Goal: Transaction & Acquisition: Subscribe to service/newsletter

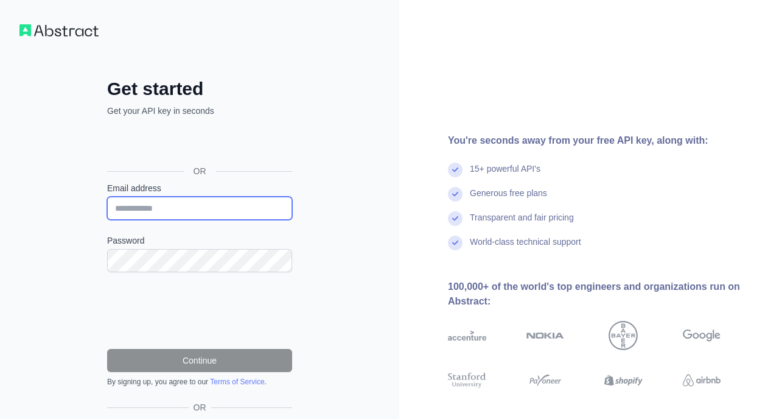
click at [185, 215] on input "Email address" at bounding box center [199, 208] width 185 height 23
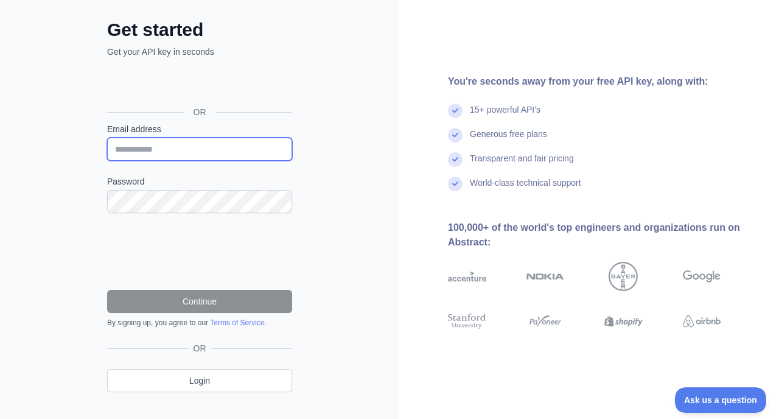
scroll to position [80, 0]
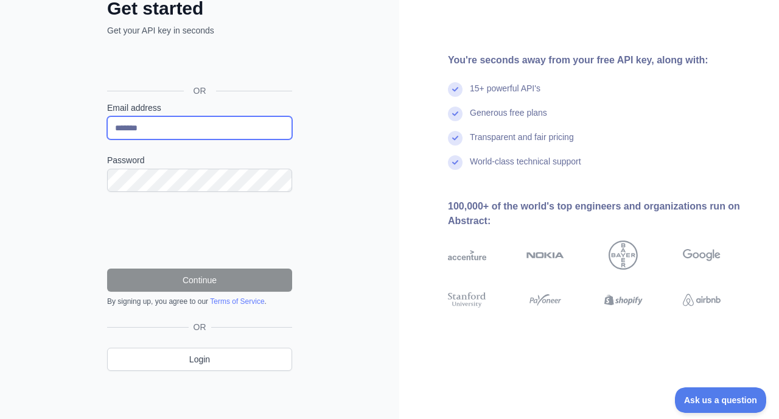
type input "**********"
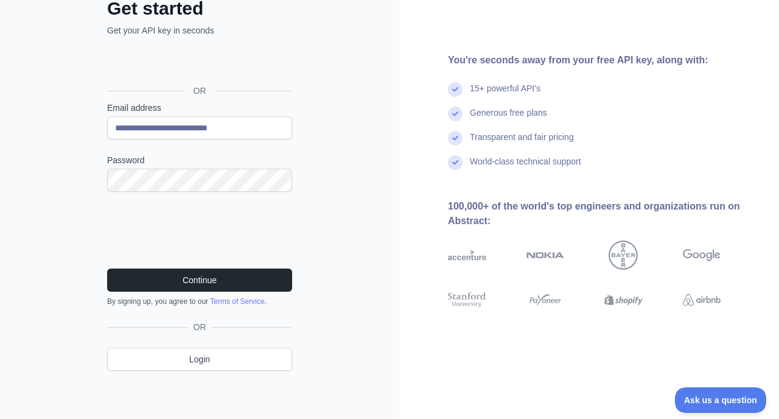
scroll to position [80, 0]
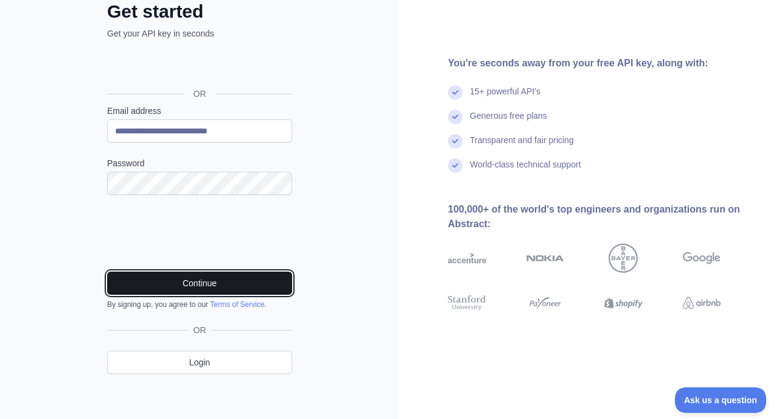
click at [203, 284] on button "Continue" at bounding box center [199, 282] width 185 height 23
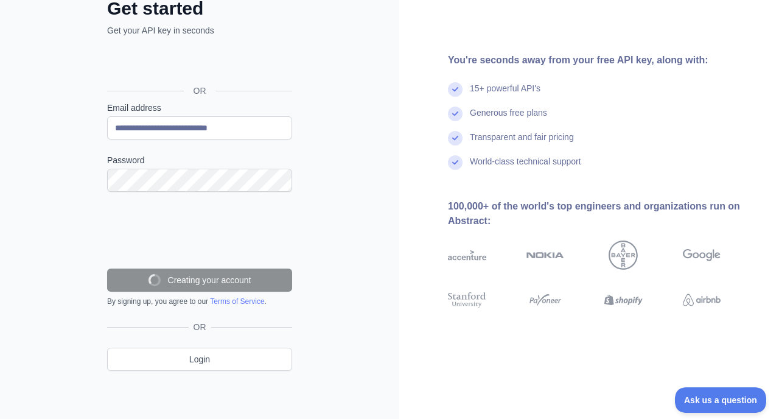
scroll to position [54, 0]
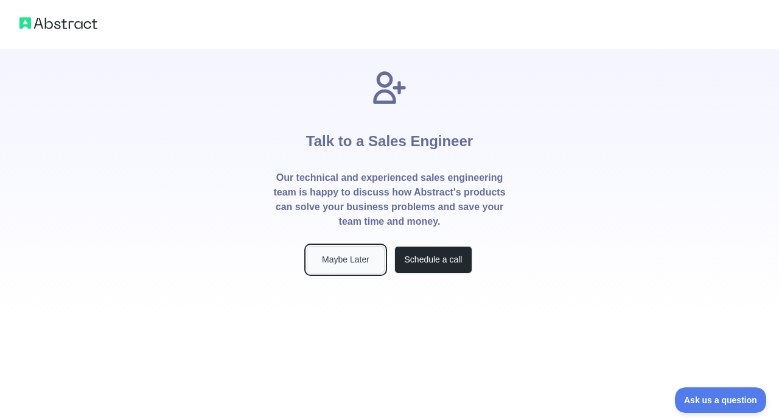
click at [361, 266] on button "Maybe Later" at bounding box center [346, 259] width 78 height 27
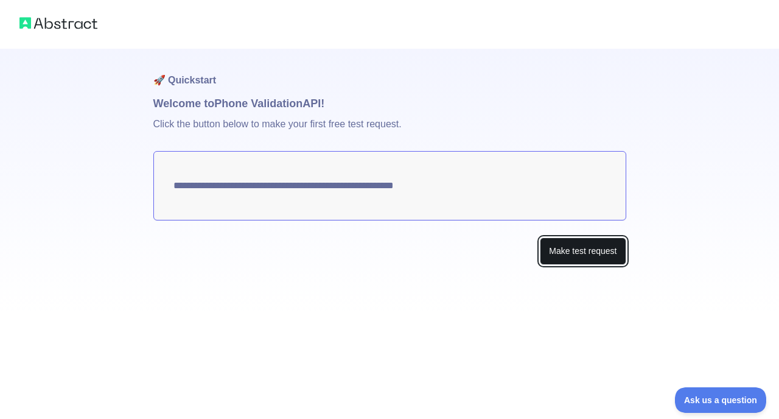
click at [571, 250] on button "Make test request" at bounding box center [583, 250] width 86 height 27
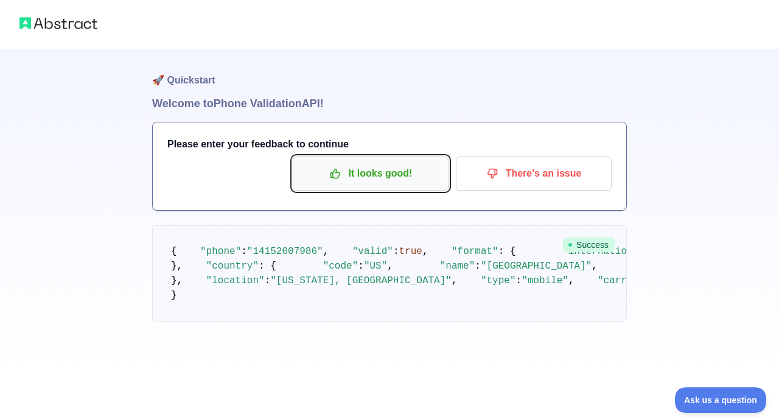
click at [347, 175] on p "It looks good!" at bounding box center [371, 173] width 138 height 21
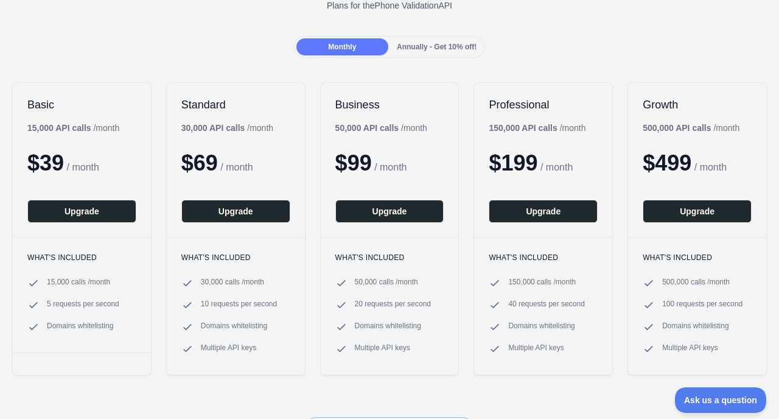
scroll to position [101, 0]
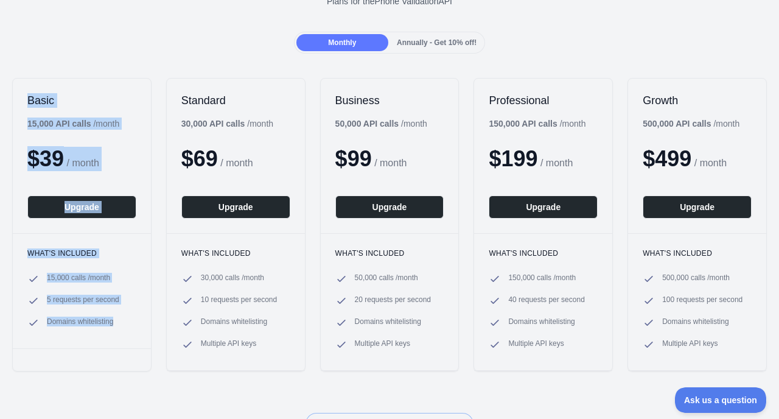
drag, startPoint x: 26, startPoint y: 97, endPoint x: 124, endPoint y: 328, distance: 250.8
click at [124, 328] on div "Basic 15,000 API calls / month $ 39 / month Upgrade What's included 15,000 call…" at bounding box center [81, 224] width 139 height 293
copy div "Basic 15,000 API calls / month $ 39 / month Upgrade What's included 15,000 call…"
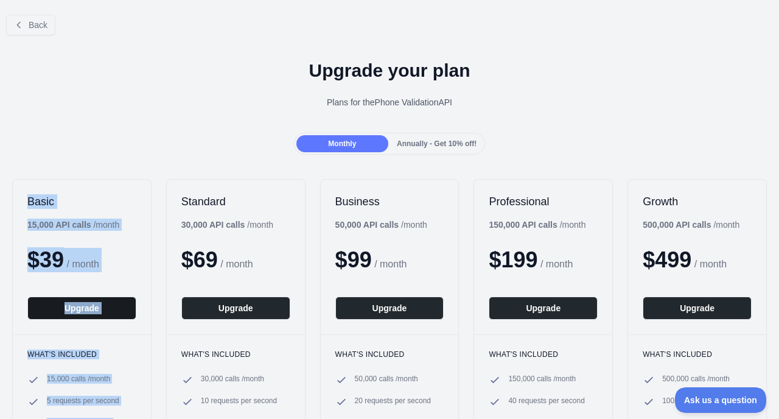
click at [92, 306] on button "Upgrade" at bounding box center [81, 307] width 109 height 23
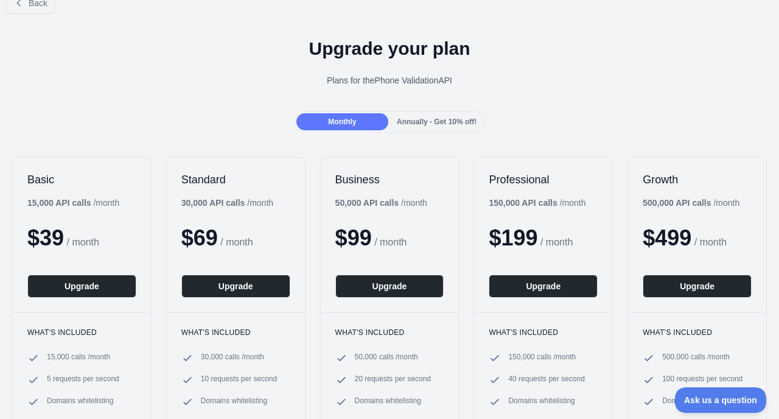
scroll to position [18, 0]
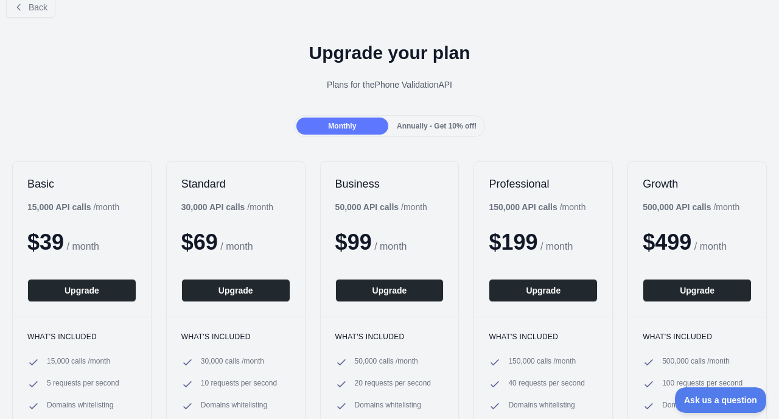
click at [458, 130] on span "Annually - Get 10% off!" at bounding box center [437, 126] width 80 height 9
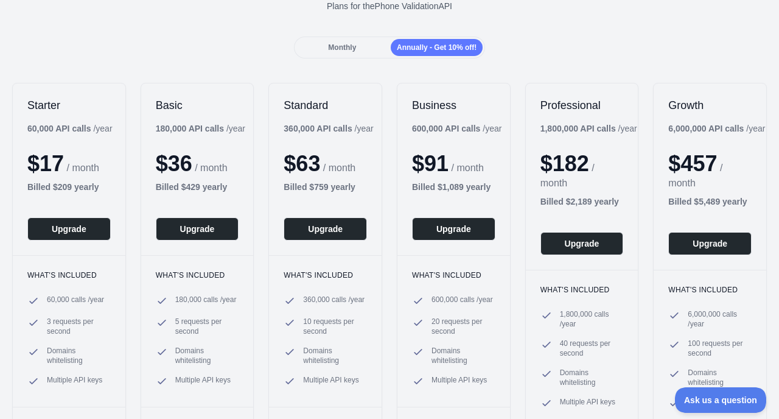
scroll to position [100, 0]
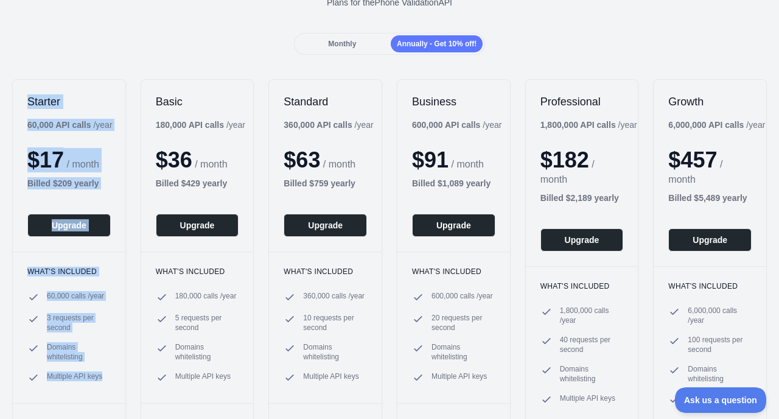
drag, startPoint x: 28, startPoint y: 97, endPoint x: 106, endPoint y: 389, distance: 302.2
click at [106, 389] on div "Starter 60,000 API calls / year $ 17 / month Billed $ 209 yearly Upgrade What's…" at bounding box center [69, 252] width 114 height 347
copy div "Starter 60,000 API calls / year $ 17 / month Billed $ 209 yearly Upgrade What's…"
click at [50, 256] on div "What's included 60,000 calls / year 3 requests per second Domains whitelisting …" at bounding box center [69, 326] width 113 height 151
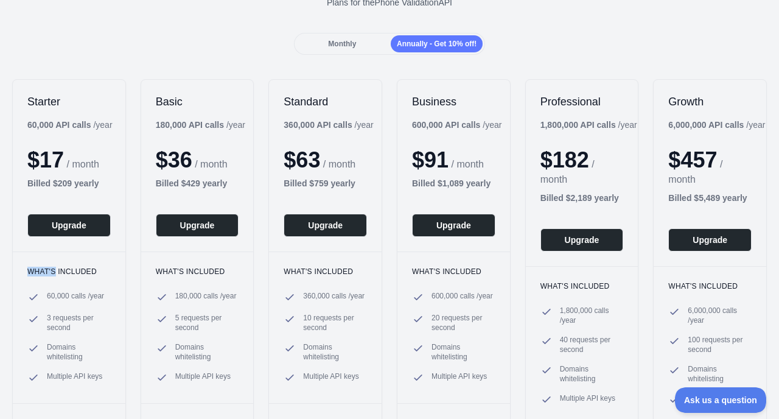
click at [50, 256] on div "What's included 60,000 calls / year 3 requests per second Domains whitelisting …" at bounding box center [69, 326] width 113 height 151
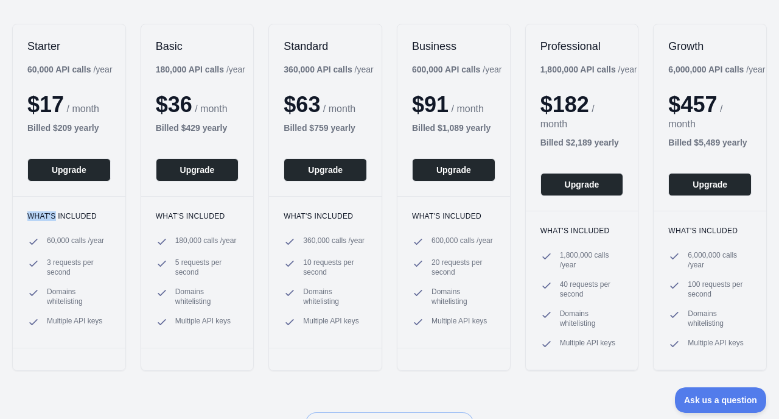
scroll to position [158, 0]
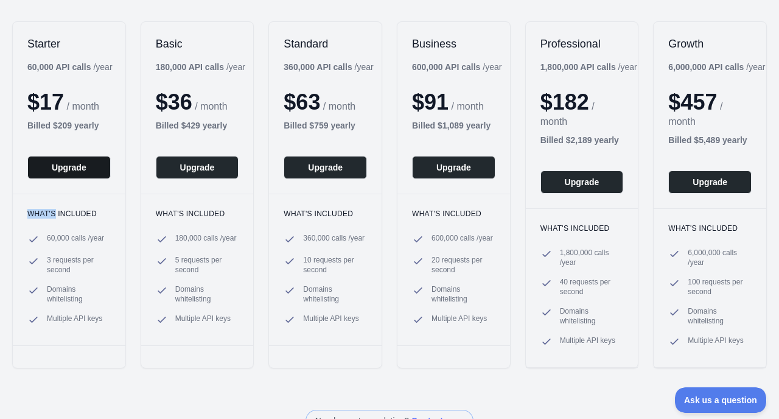
click at [85, 172] on button "Upgrade" at bounding box center [68, 167] width 83 height 23
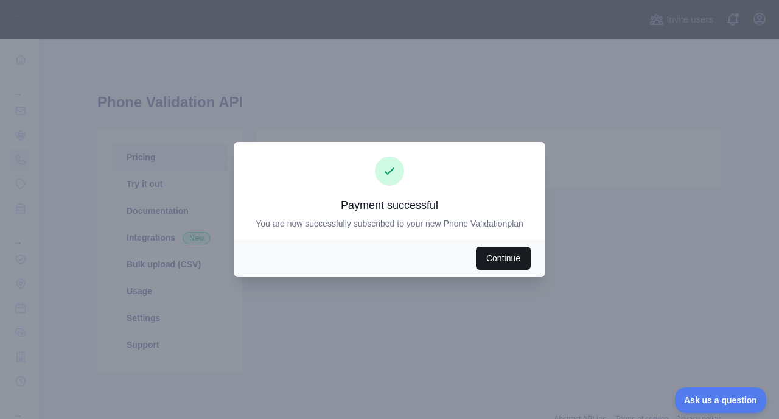
click at [497, 261] on button "Continue" at bounding box center [503, 257] width 55 height 23
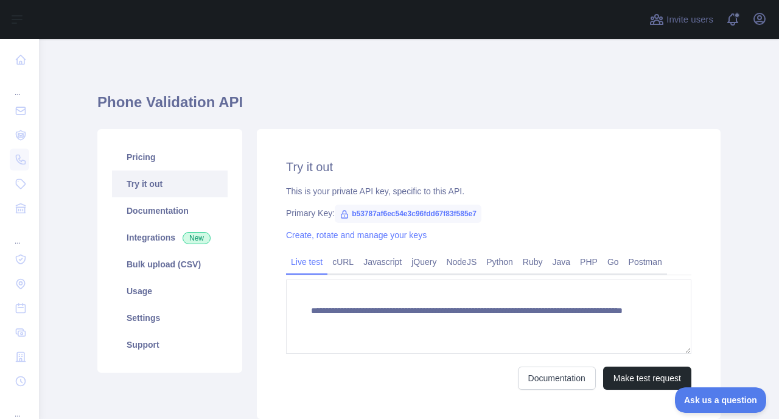
drag, startPoint x: 699, startPoint y: 57, endPoint x: 695, endPoint y: 32, distance: 25.8
click at [698, 46] on div "**********" at bounding box center [408, 274] width 623 height 470
click at [693, 19] on span "Invite users" at bounding box center [689, 20] width 47 height 14
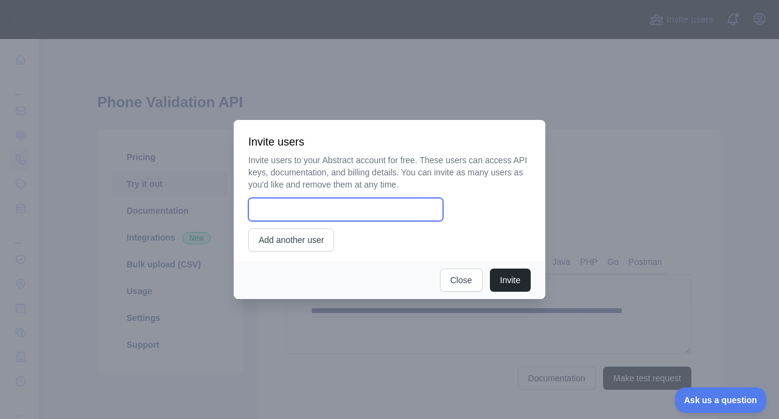
click at [350, 208] on input "email" at bounding box center [345, 209] width 195 height 23
paste input "**********"
drag, startPoint x: 283, startPoint y: 210, endPoint x: 226, endPoint y: 207, distance: 57.3
click at [226, 207] on div "**********" at bounding box center [389, 209] width 779 height 419
click at [346, 212] on input "**********" at bounding box center [345, 209] width 195 height 23
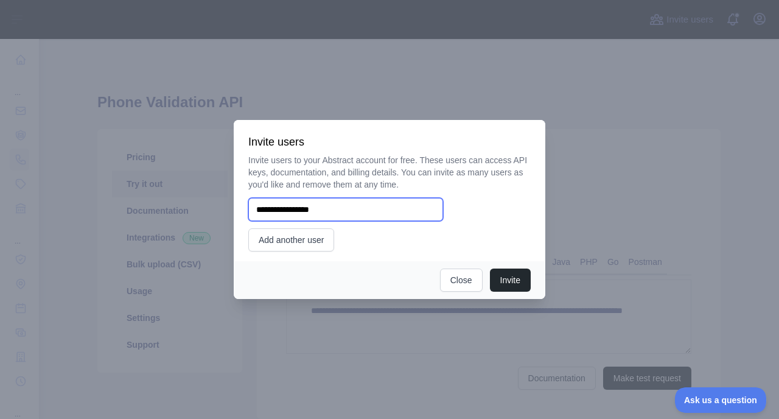
type input "**********"
click at [353, 226] on div "**********" at bounding box center [389, 202] width 282 height 97
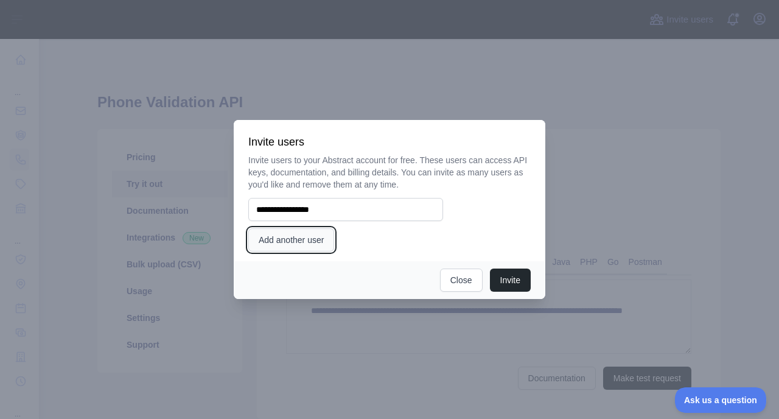
click at [315, 238] on button "Add another user" at bounding box center [291, 239] width 86 height 23
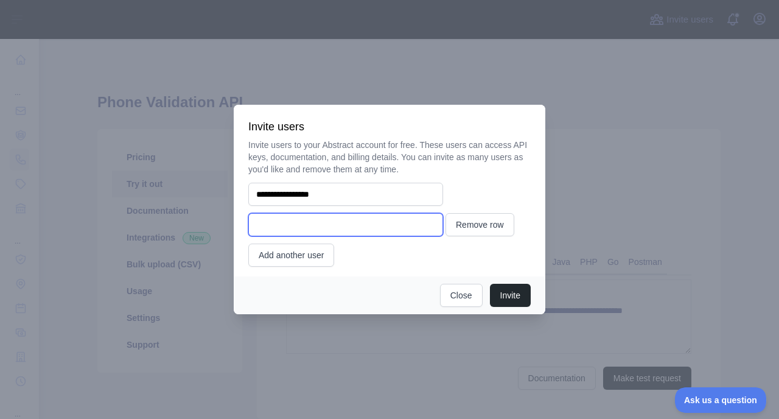
click at [312, 227] on input "email" at bounding box center [345, 224] width 195 height 23
type input "**********"
click at [361, 258] on div "**********" at bounding box center [389, 203] width 282 height 128
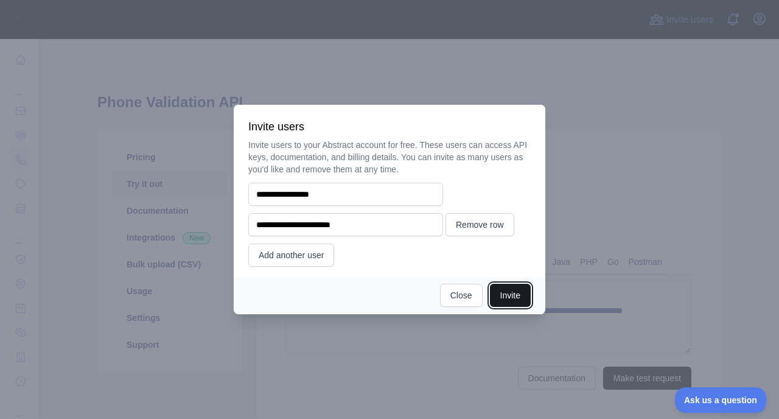
click at [506, 294] on button "Invite" at bounding box center [510, 295] width 41 height 23
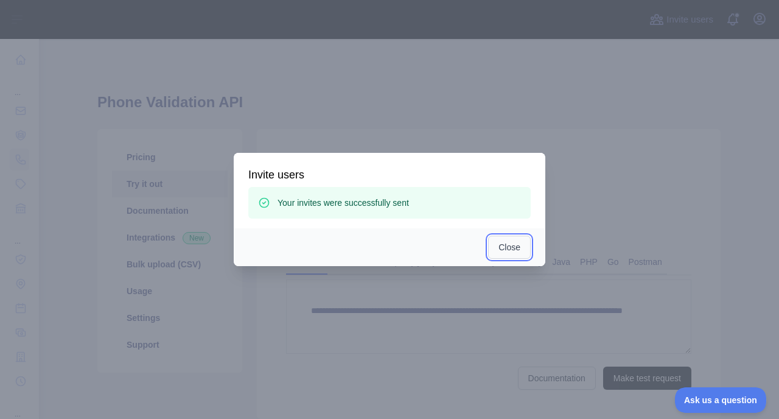
click at [496, 245] on button "Close" at bounding box center [509, 246] width 43 height 23
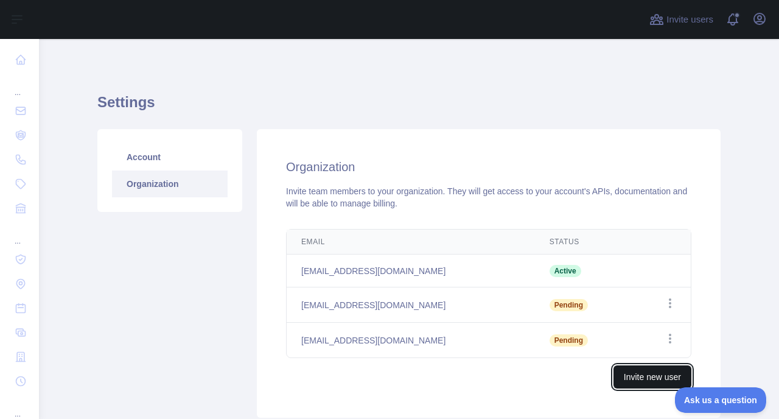
click at [636, 374] on button "Invite new user" at bounding box center [652, 376] width 78 height 23
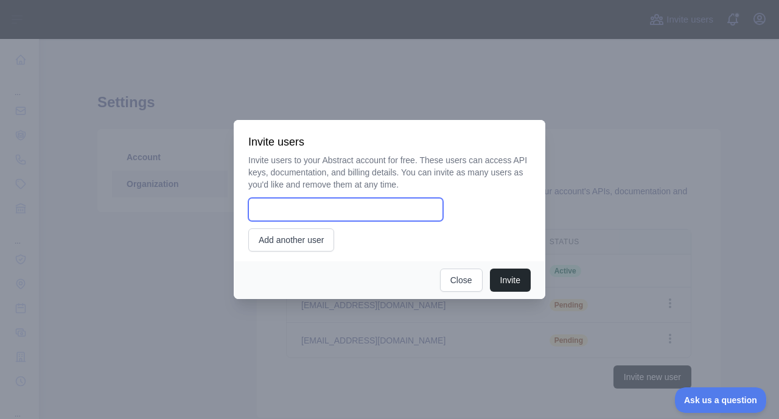
click at [283, 210] on input "email" at bounding box center [345, 209] width 195 height 23
type input "**********"
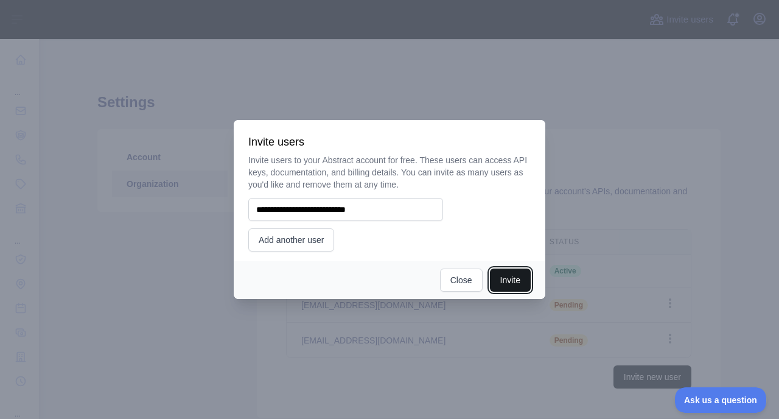
click at [510, 286] on button "Invite" at bounding box center [510, 279] width 41 height 23
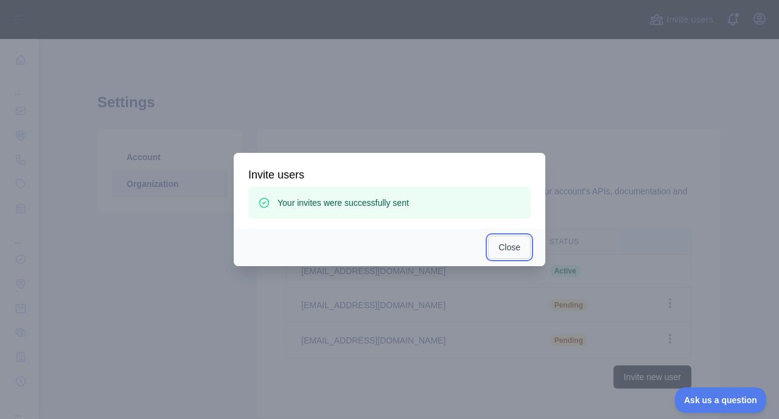
click at [503, 249] on button "Close" at bounding box center [509, 246] width 43 height 23
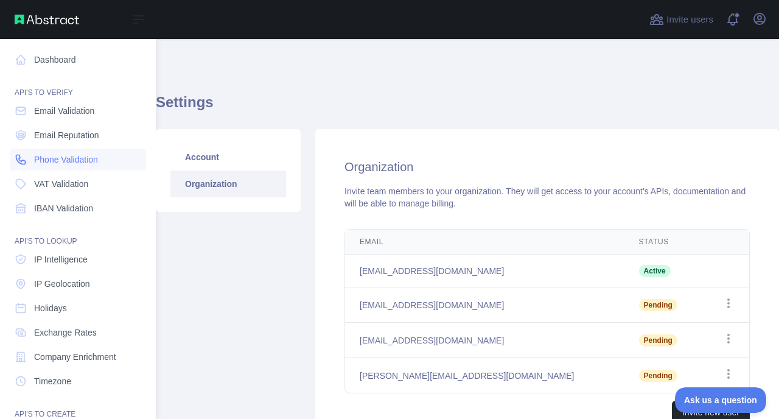
click at [55, 159] on span "Phone Validation" at bounding box center [66, 159] width 64 height 12
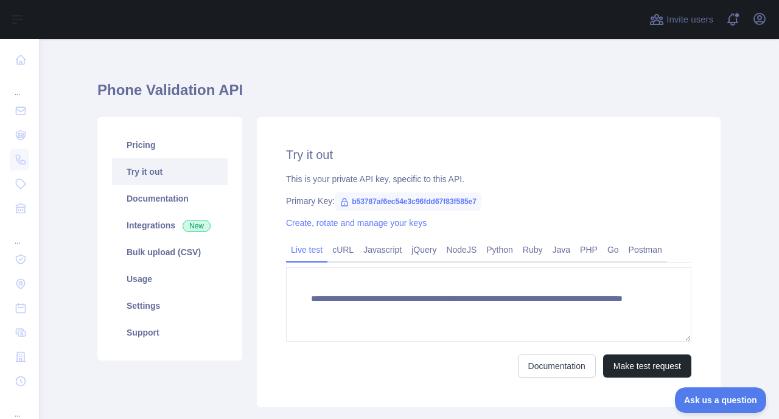
scroll to position [15, 0]
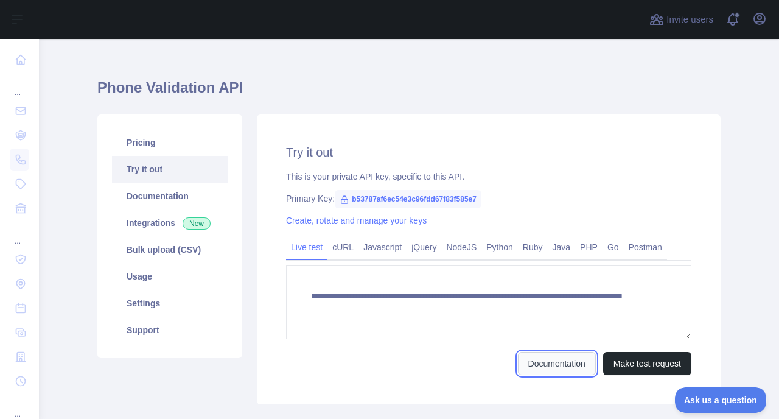
click at [549, 360] on link "Documentation" at bounding box center [557, 363] width 78 height 23
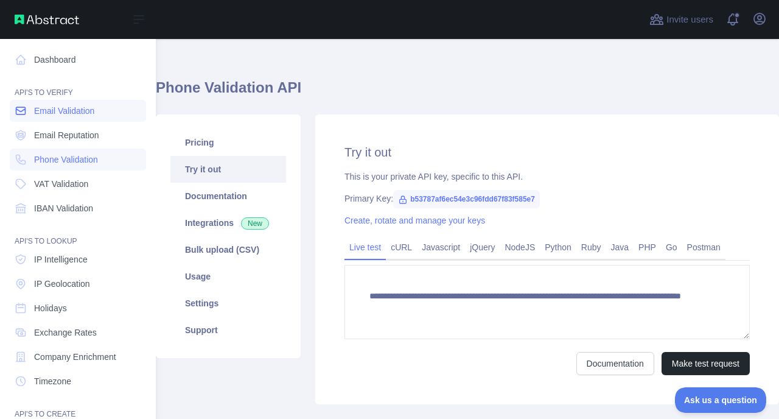
click at [87, 115] on span "Email Validation" at bounding box center [64, 111] width 60 height 12
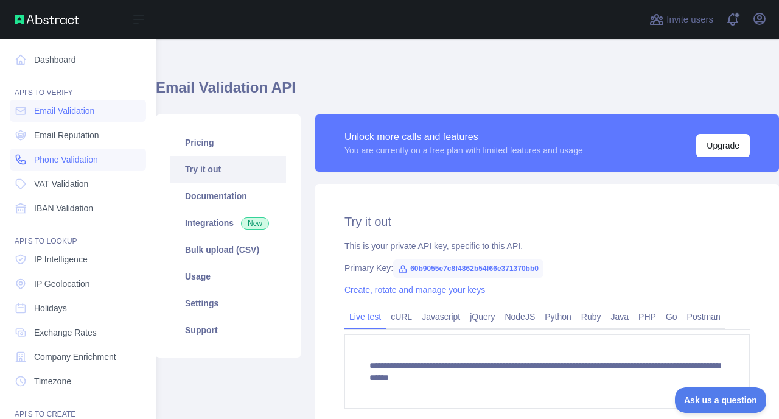
click at [69, 158] on span "Phone Validation" at bounding box center [66, 159] width 64 height 12
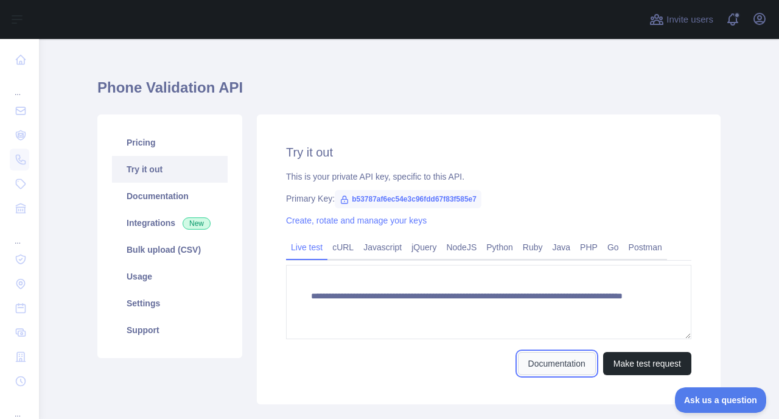
click at [552, 372] on link "Documentation" at bounding box center [557, 363] width 78 height 23
click at [360, 198] on span "b53787af6ec54e3c96fdd67f83f585e7" at bounding box center [408, 199] width 147 height 18
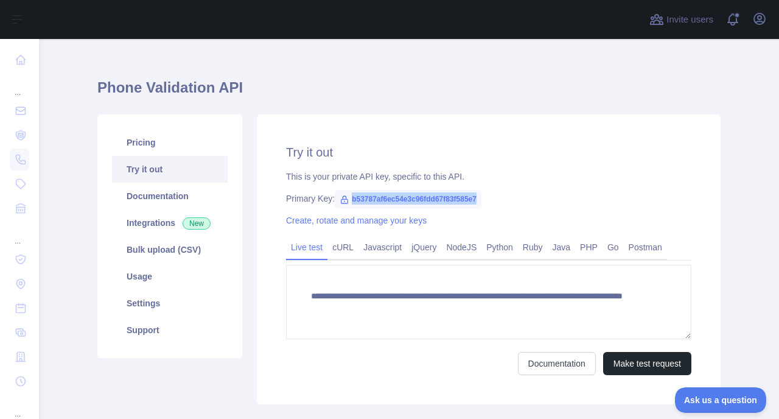
drag, startPoint x: 352, startPoint y: 198, endPoint x: 502, endPoint y: 201, distance: 150.3
click at [502, 201] on div "Primary Key: b53787af6ec54e3c96fdd67f83f585e7" at bounding box center [488, 198] width 405 height 12
click at [127, 229] on link "Integrations New" at bounding box center [170, 222] width 116 height 27
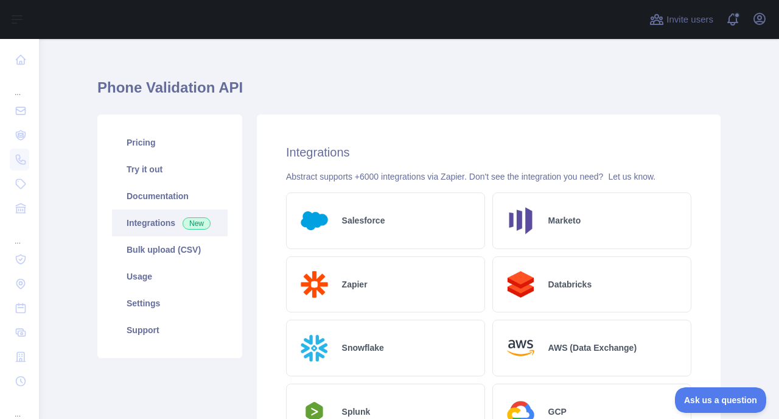
click at [357, 226] on div "Salesforce" at bounding box center [385, 220] width 199 height 57
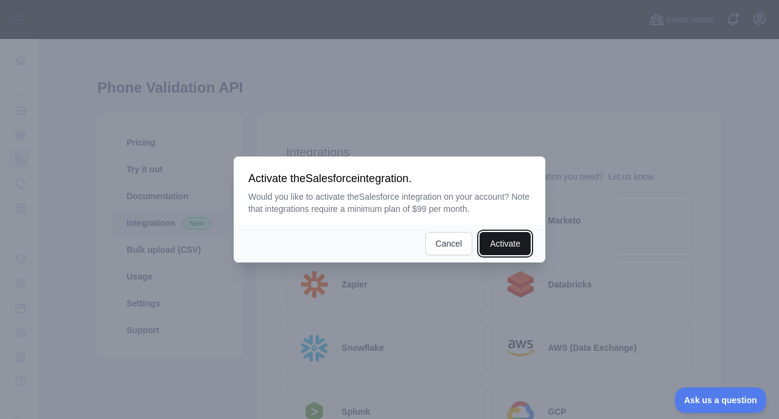
click at [493, 243] on button "Activate" at bounding box center [504, 243] width 51 height 23
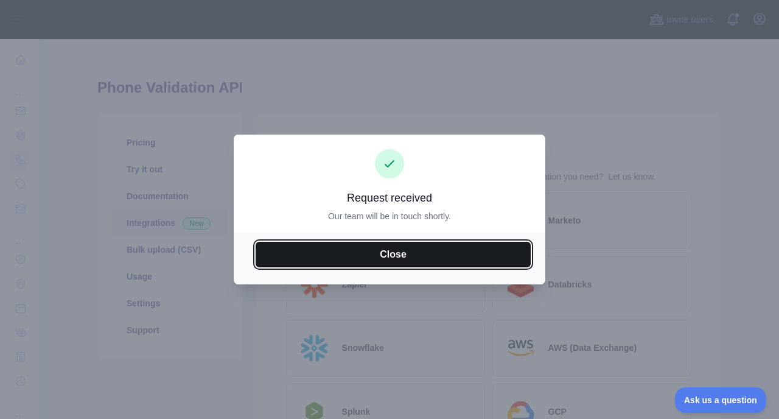
click at [408, 256] on button "Close" at bounding box center [393, 255] width 275 height 26
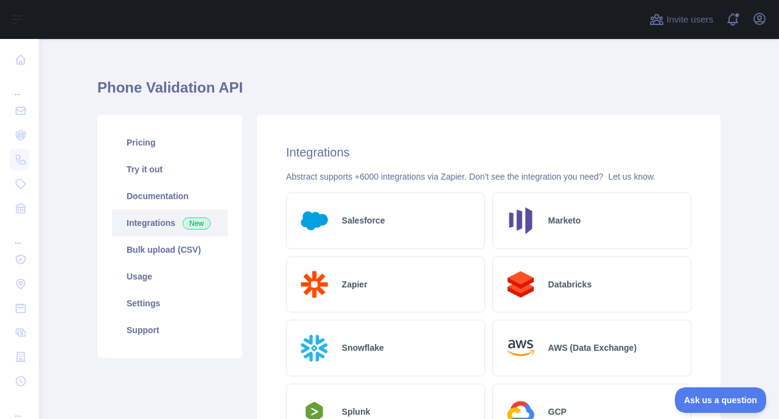
click at [391, 285] on div "Zapier" at bounding box center [385, 284] width 199 height 57
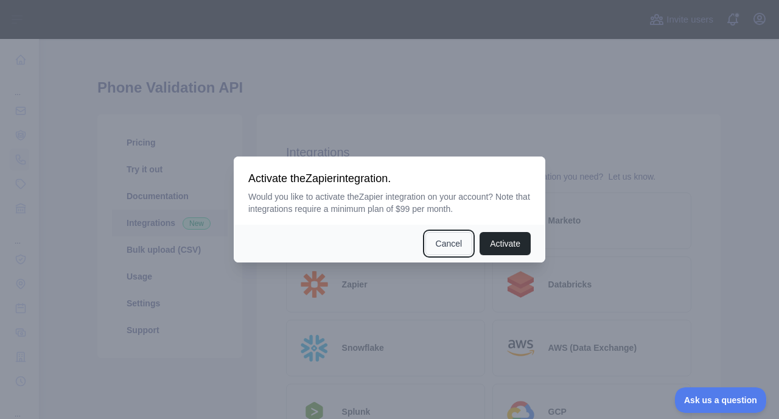
click at [439, 243] on button "Cancel" at bounding box center [448, 243] width 47 height 23
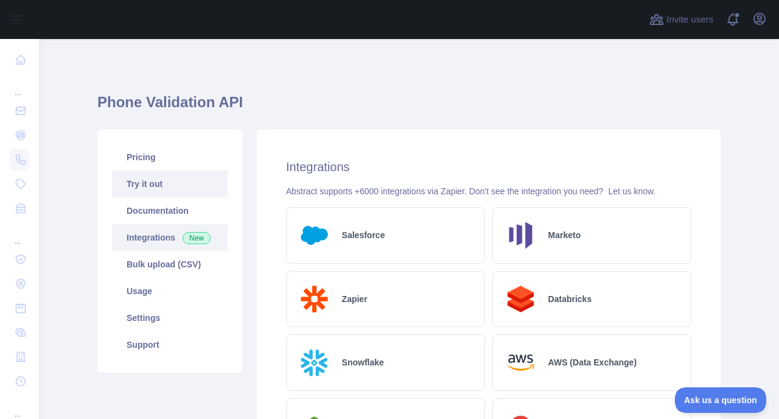
click at [144, 183] on link "Try it out" at bounding box center [170, 183] width 116 height 27
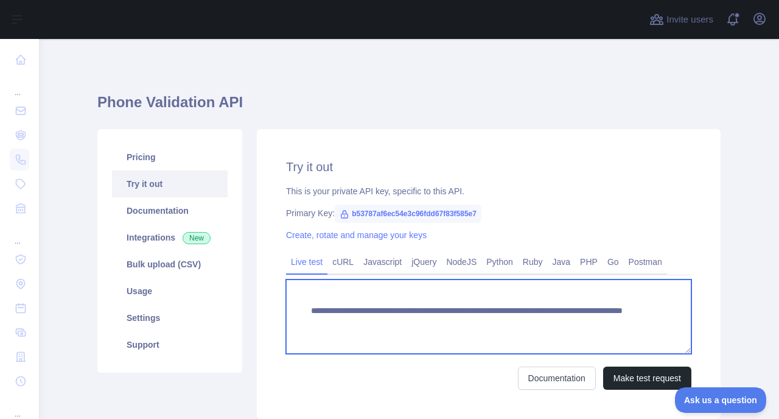
drag, startPoint x: 305, startPoint y: 311, endPoint x: 618, endPoint y: 341, distance: 314.7
click at [618, 341] on textarea "**********" at bounding box center [488, 316] width 405 height 74
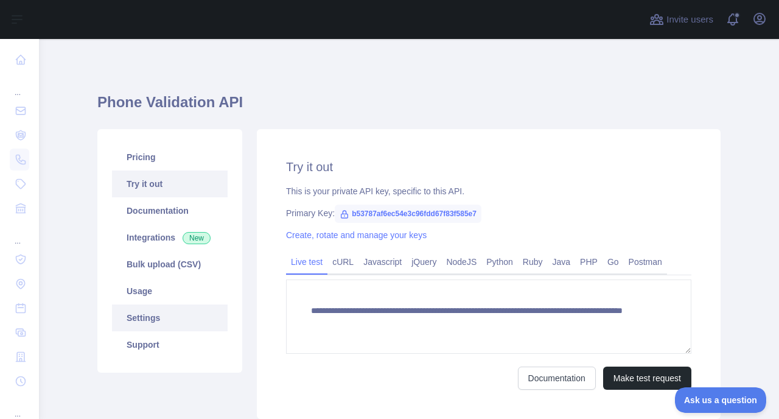
click at [148, 314] on link "Settings" at bounding box center [170, 317] width 116 height 27
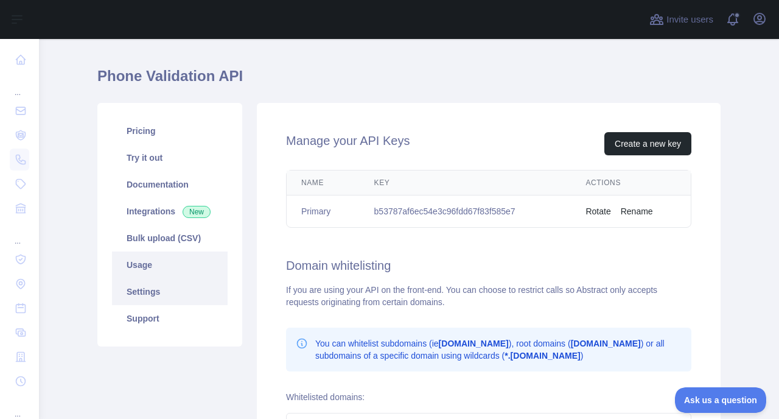
scroll to position [31, 0]
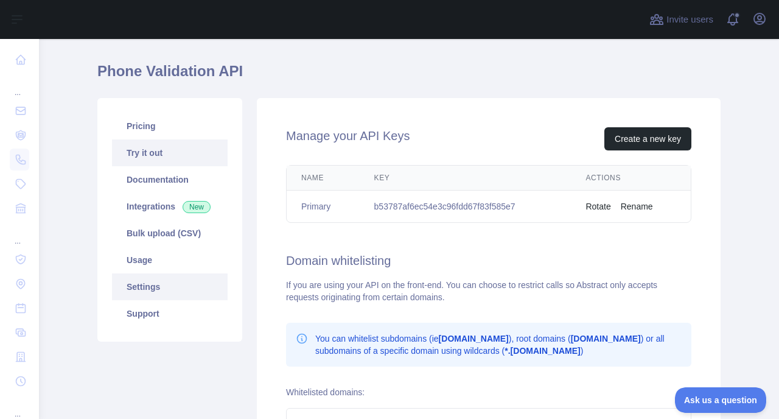
click at [147, 160] on link "Try it out" at bounding box center [170, 152] width 116 height 27
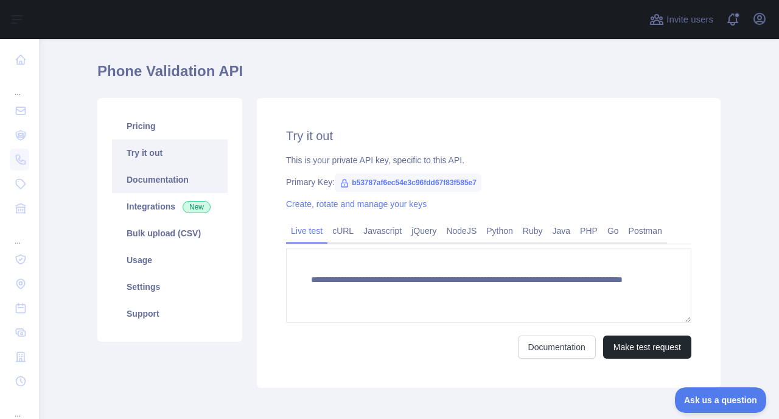
click at [143, 190] on link "Documentation" at bounding box center [170, 179] width 116 height 27
